Goal: Information Seeking & Learning: Check status

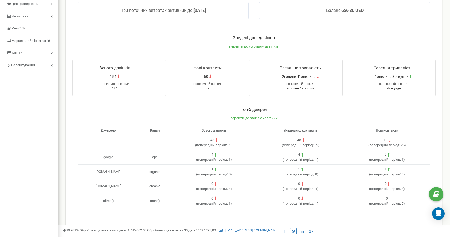
scroll to position [55, 0]
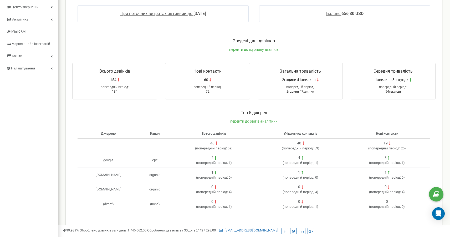
click at [253, 52] on div "Зведені дані дзвінків перейти до журналу дзвінків" at bounding box center [254, 47] width 374 height 19
click at [253, 50] on span "перейти до журналу дзвінків" at bounding box center [253, 49] width 49 height 4
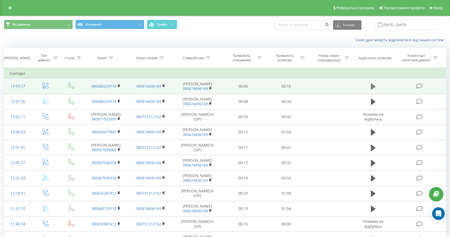
click at [374, 85] on icon at bounding box center [373, 86] width 5 height 6
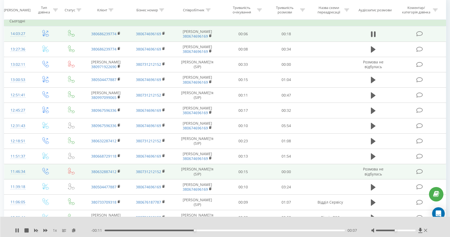
scroll to position [53, 0]
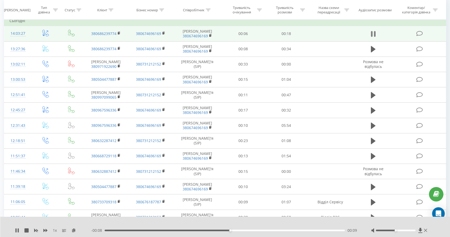
click at [375, 37] on icon at bounding box center [375, 34] width 2 height 6
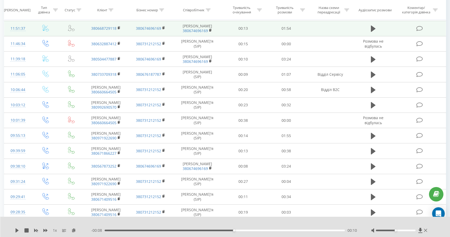
scroll to position [188, 0]
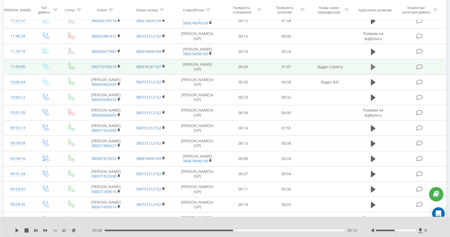
click at [373, 70] on icon at bounding box center [373, 67] width 5 height 6
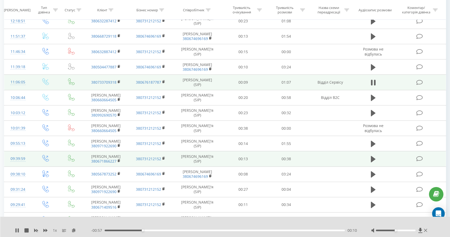
scroll to position [167, 0]
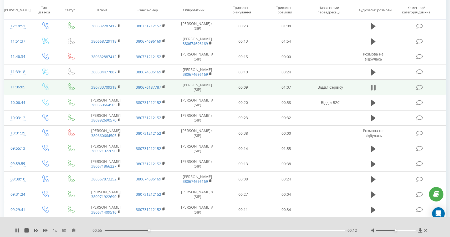
click at [375, 90] on icon at bounding box center [375, 88] width 2 height 6
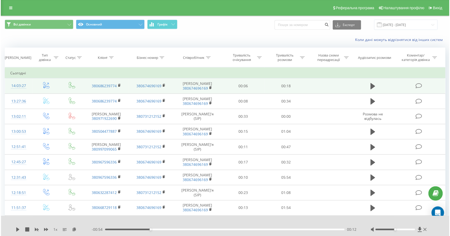
scroll to position [0, 0]
